Goal: Transaction & Acquisition: Download file/media

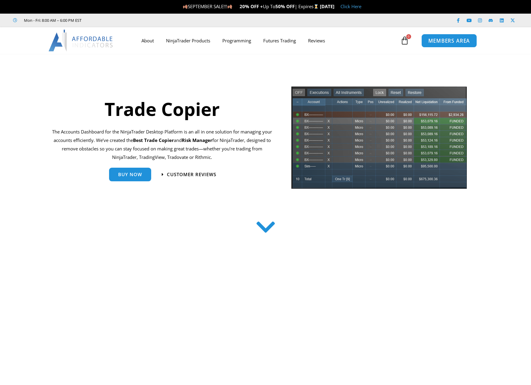
click at [450, 41] on span "MEMBERS AREA" at bounding box center [448, 40] width 41 height 5
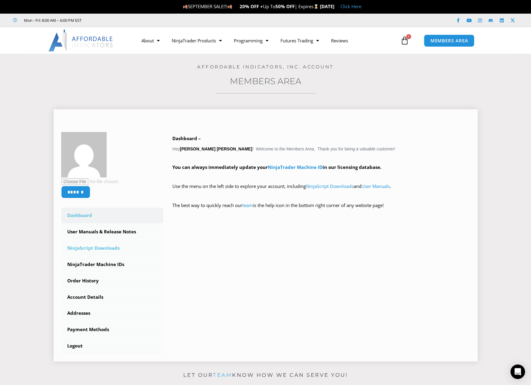
click at [106, 246] on link "NinjaScript Downloads" at bounding box center [112, 248] width 102 height 16
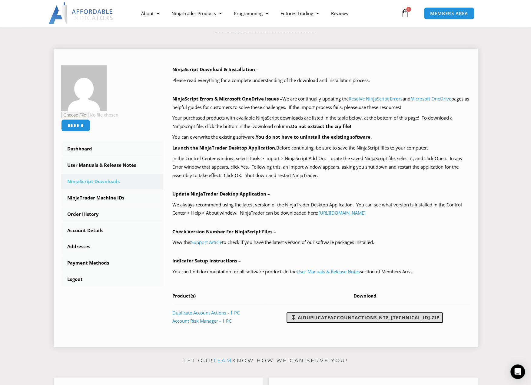
click at [371, 317] on link "AIDuplicateAccountActions_NT8_[TECHNICAL_ID].zip" at bounding box center [364, 317] width 156 height 10
click at [485, 97] on section "****** Dashboard Subscriptions User Manuals & Release Notes NinjaScript Downloa…" at bounding box center [265, 196] width 500 height 312
